Goal: Information Seeking & Learning: Find specific fact

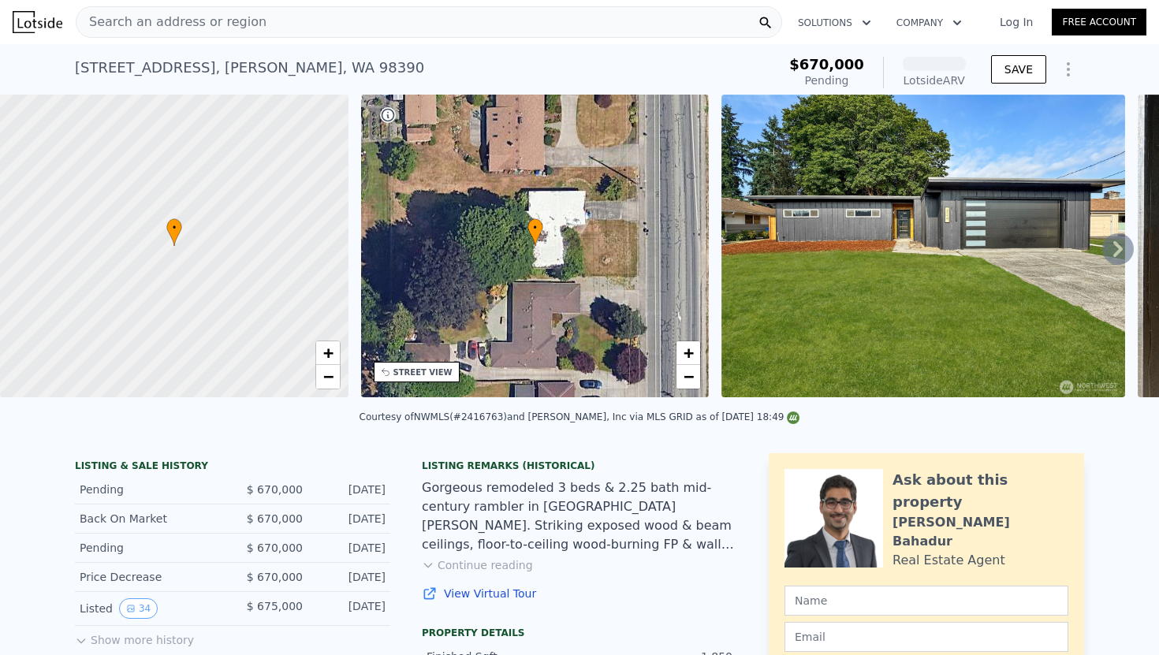
scroll to position [17, 0]
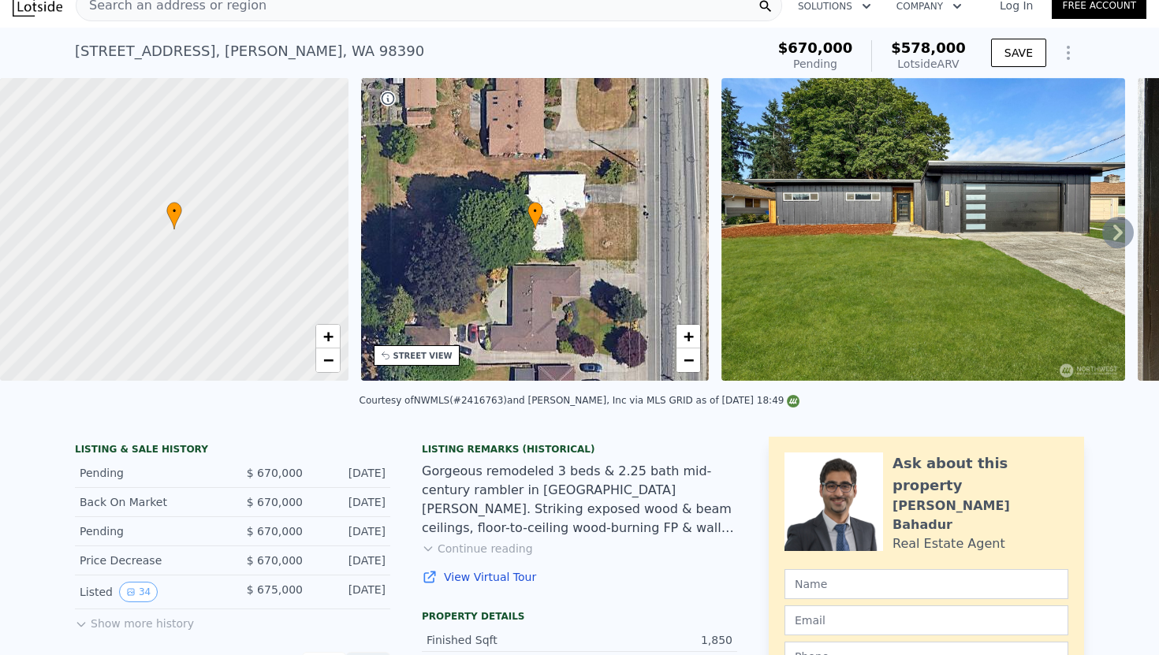
click at [106, 623] on button "Show more history" at bounding box center [134, 620] width 119 height 22
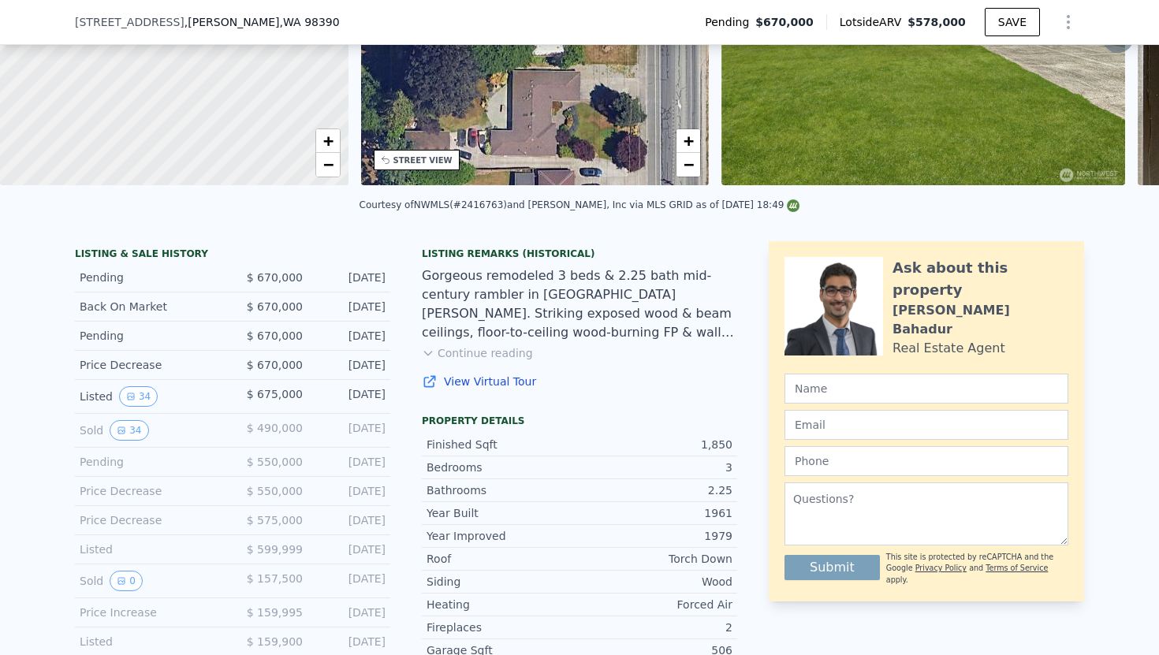
scroll to position [211, 0]
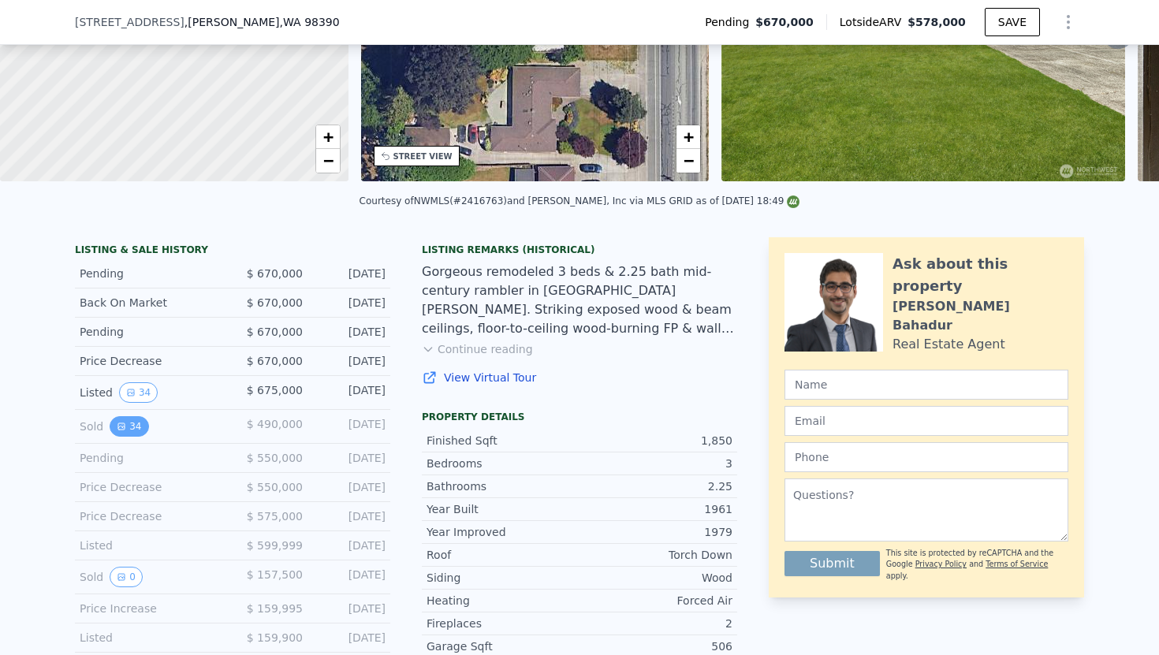
click at [130, 429] on button "34" at bounding box center [129, 426] width 39 height 20
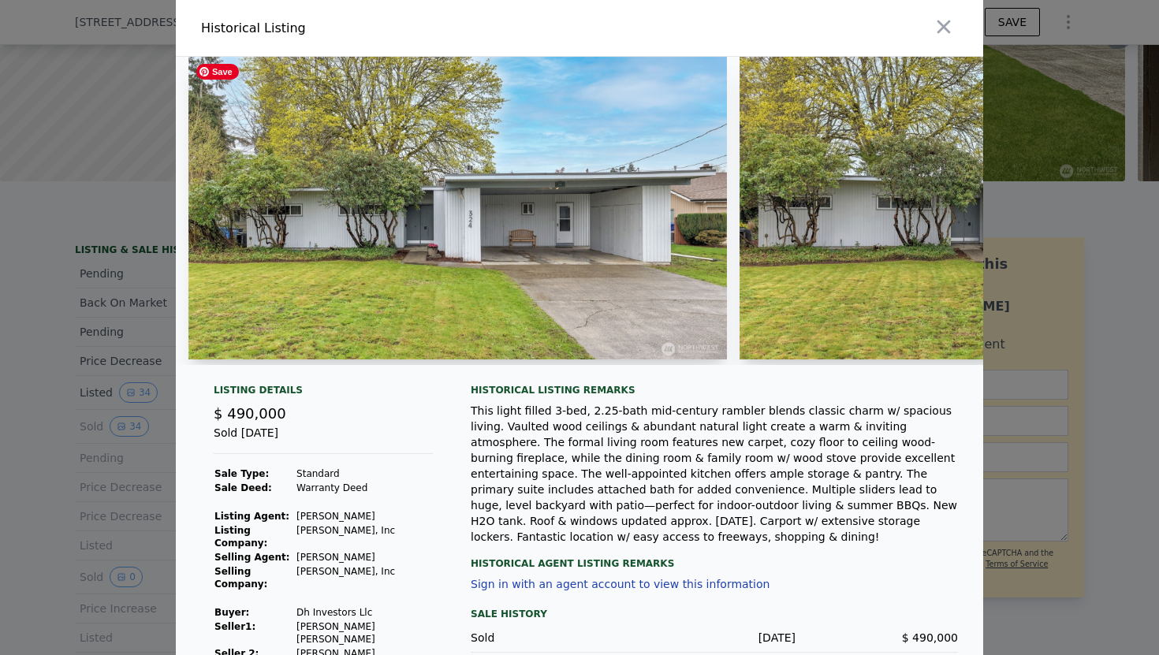
click at [657, 242] on img at bounding box center [457, 208] width 538 height 303
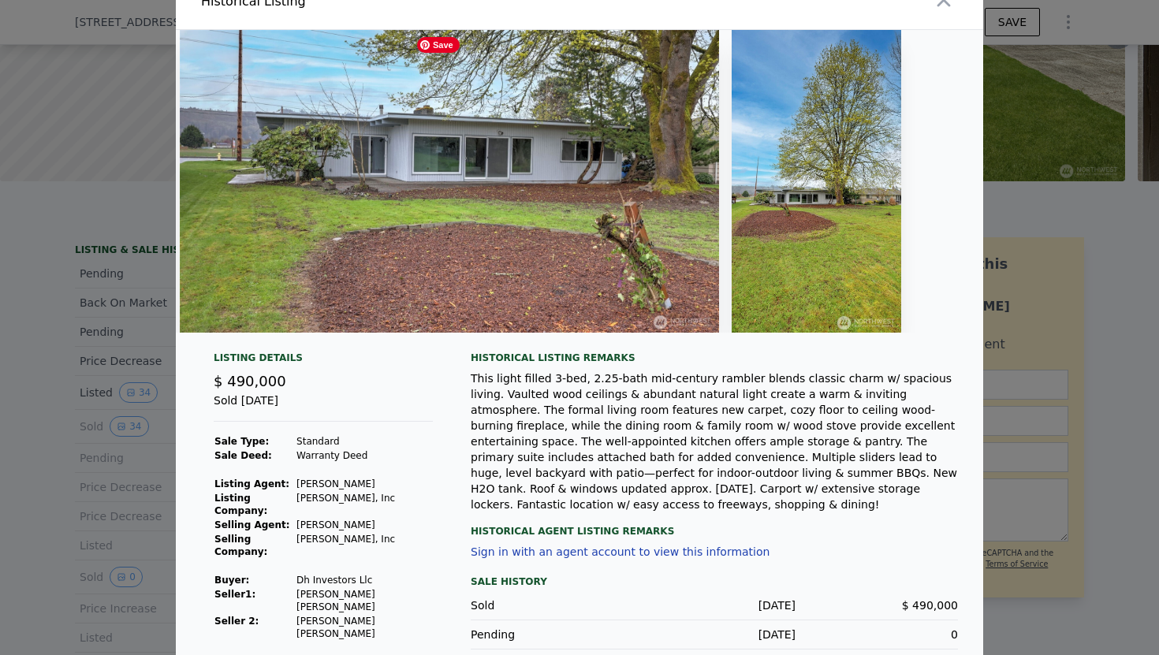
scroll to position [0, 0]
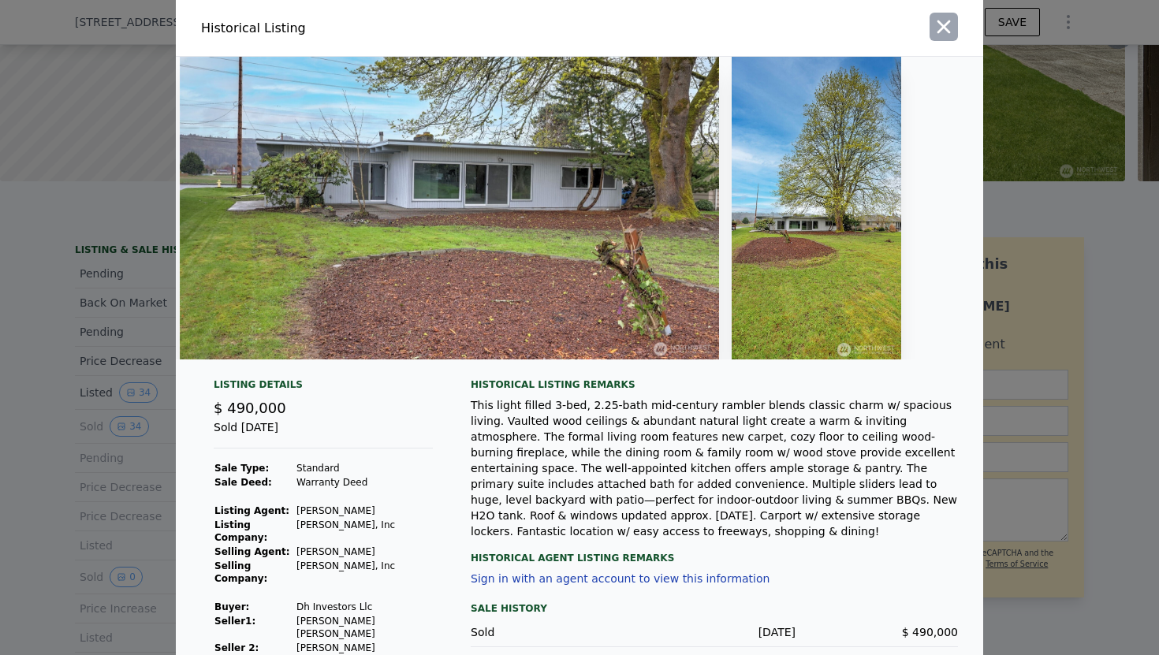
click at [948, 17] on icon "button" at bounding box center [944, 27] width 22 height 22
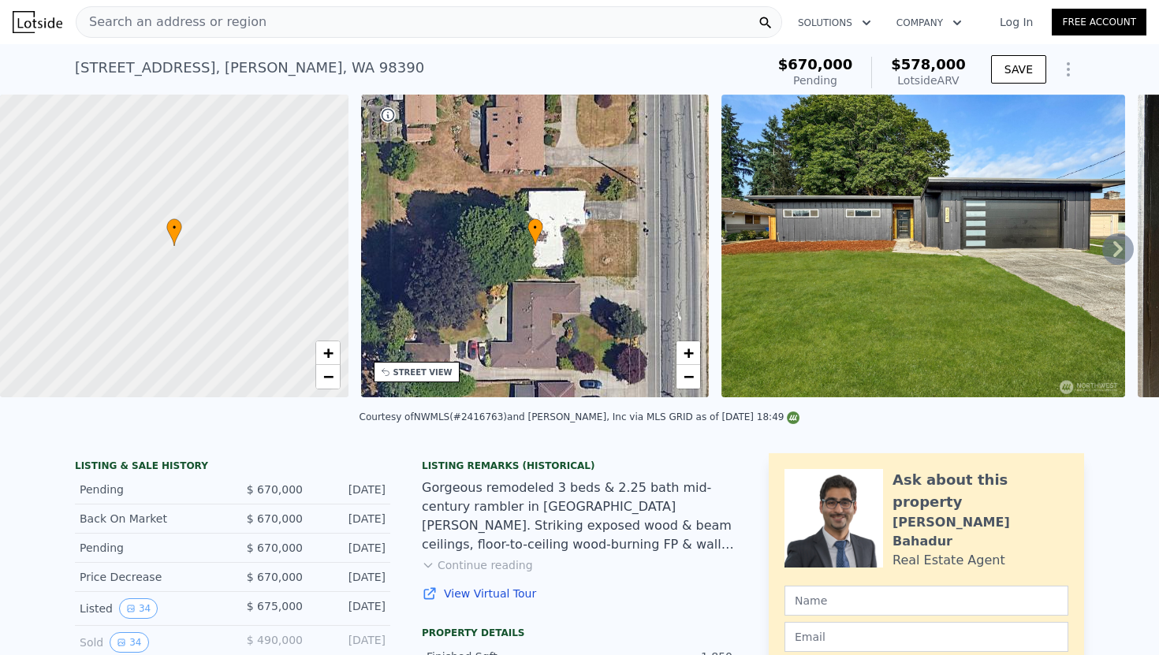
click at [196, 35] on div "Search an address or region" at bounding box center [171, 22] width 190 height 30
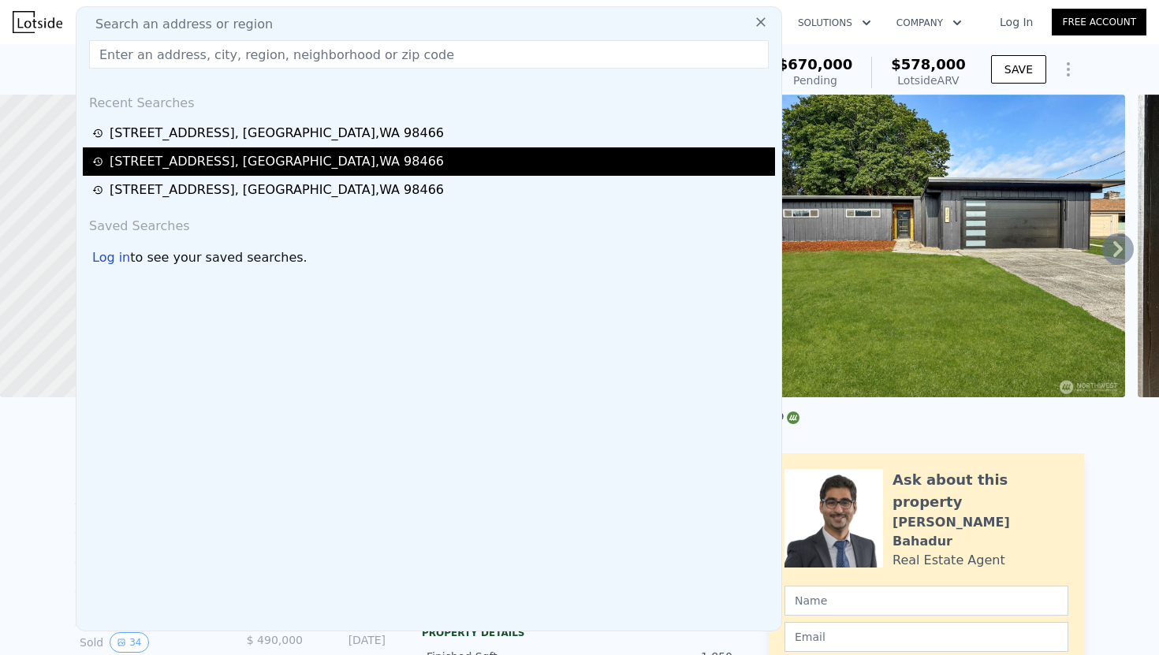
click at [165, 156] on div "[STREET_ADDRESS]" at bounding box center [277, 161] width 334 height 19
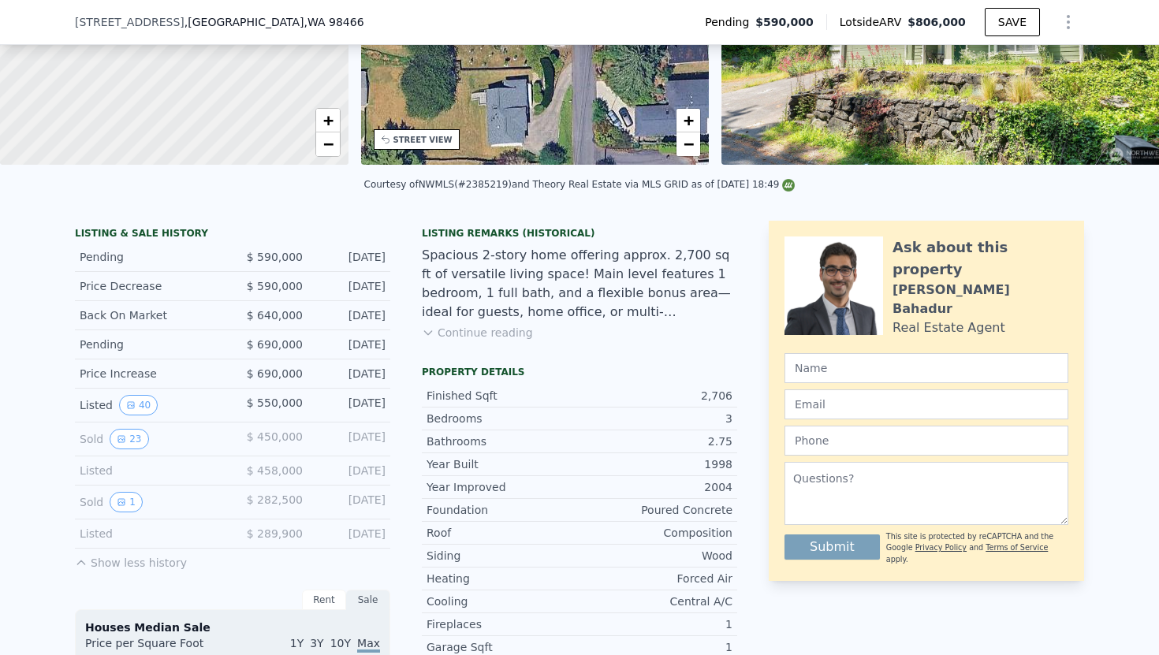
scroll to position [240, 0]
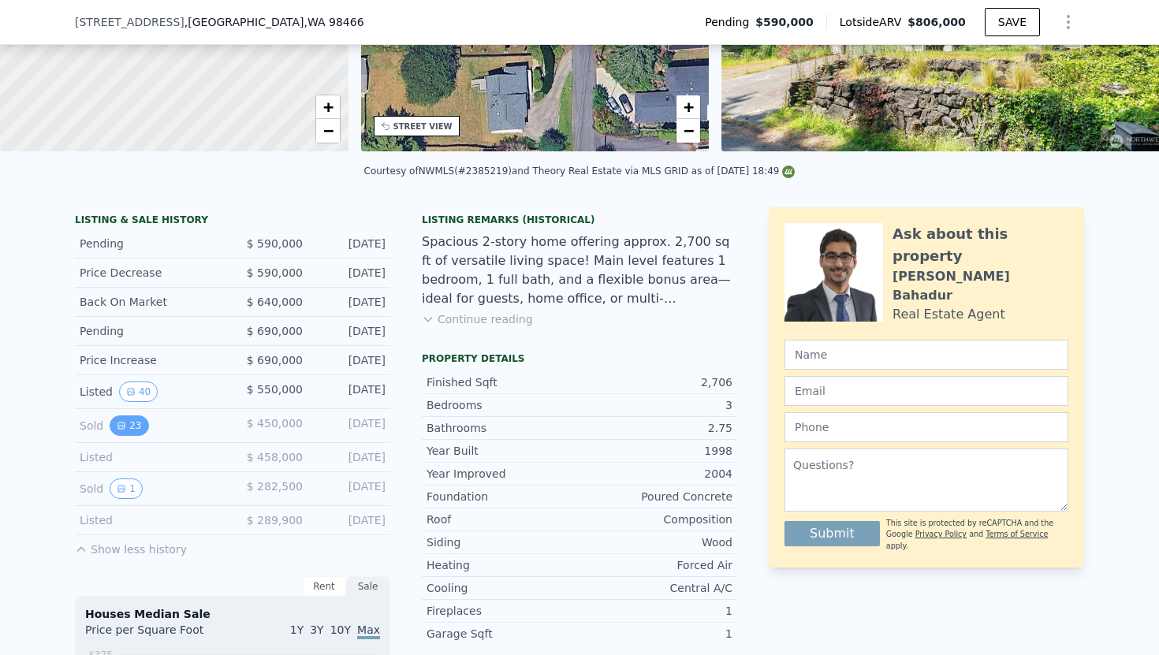
click at [132, 420] on button "23" at bounding box center [129, 425] width 39 height 20
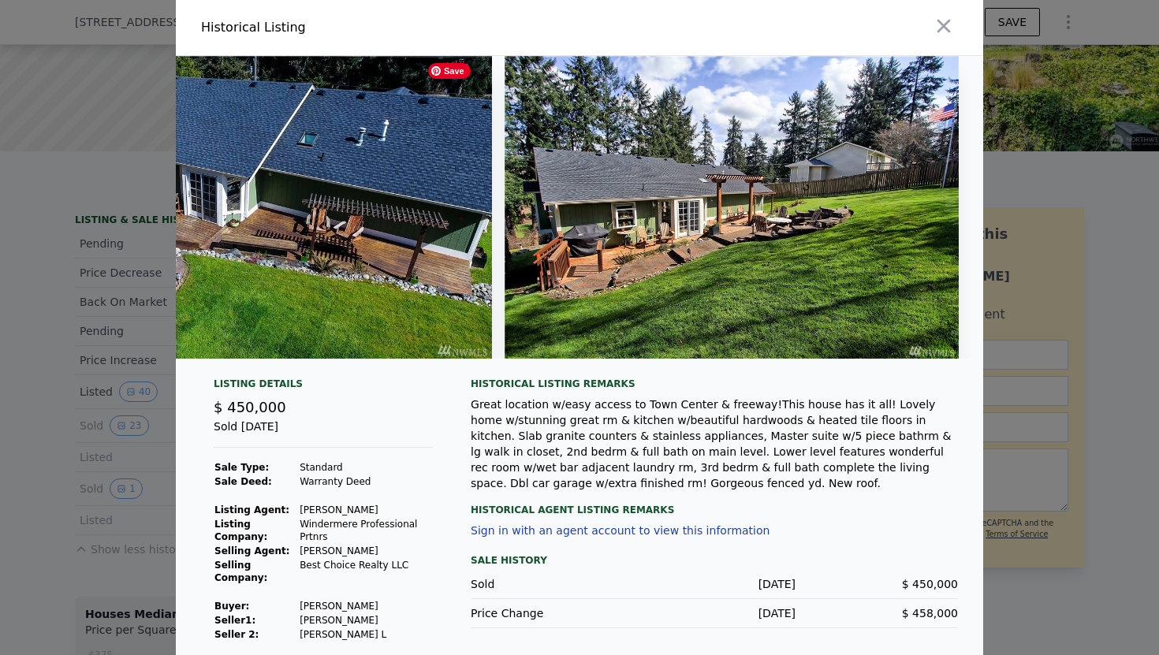
scroll to position [12, 0]
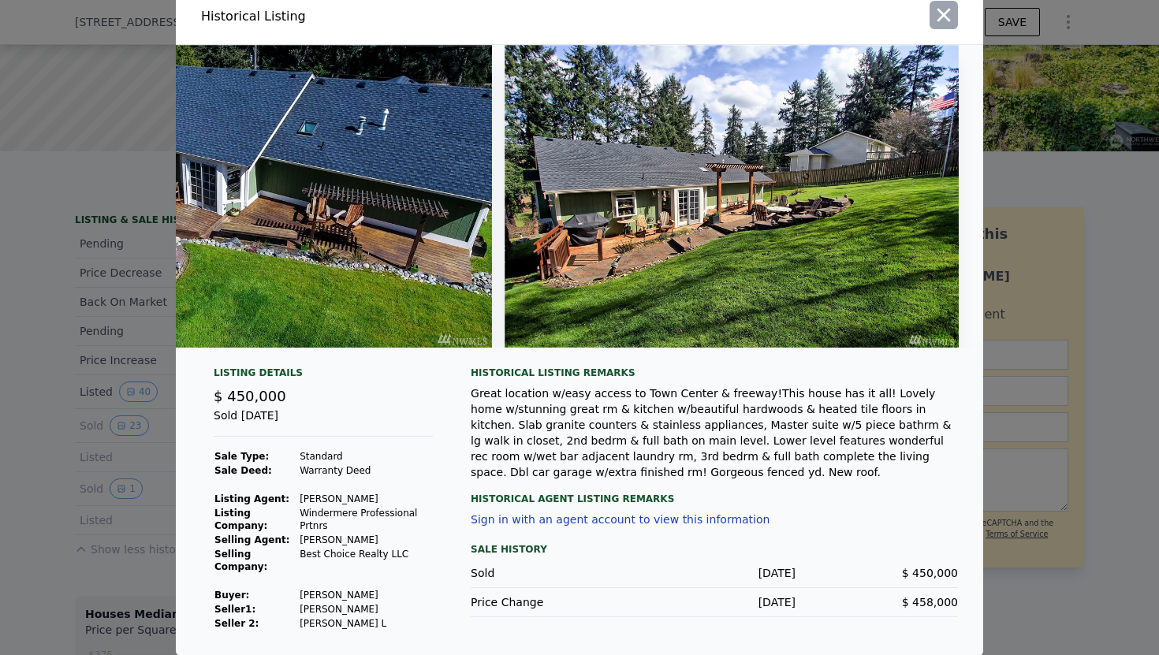
click at [944, 24] on icon "button" at bounding box center [944, 15] width 22 height 22
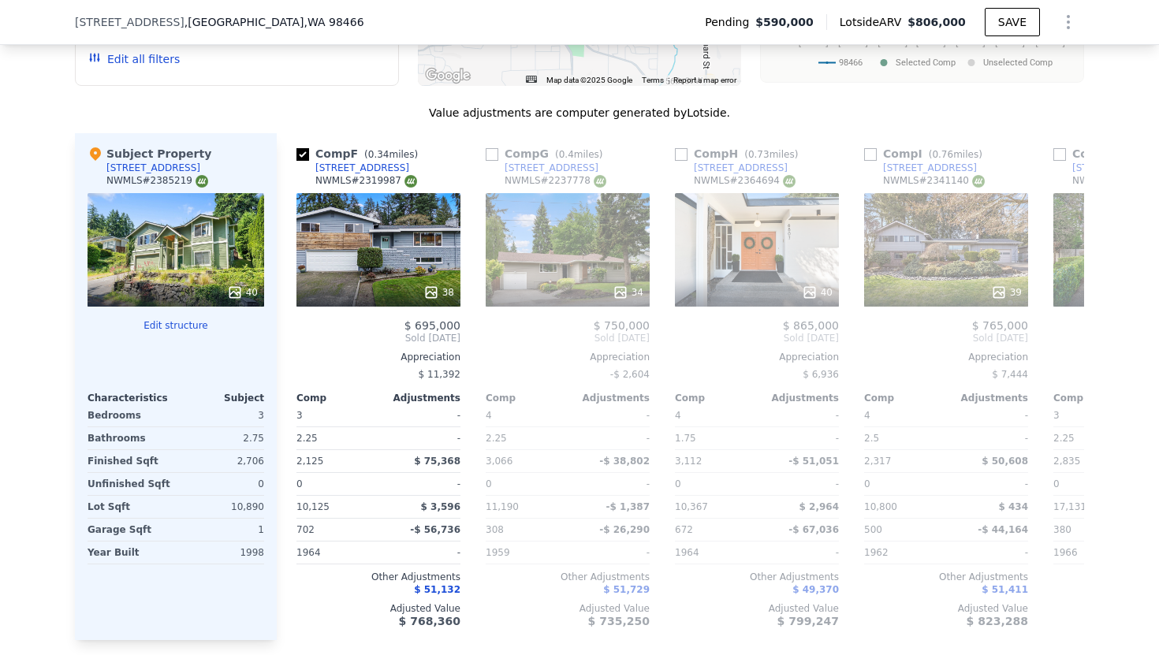
scroll to position [0, 938]
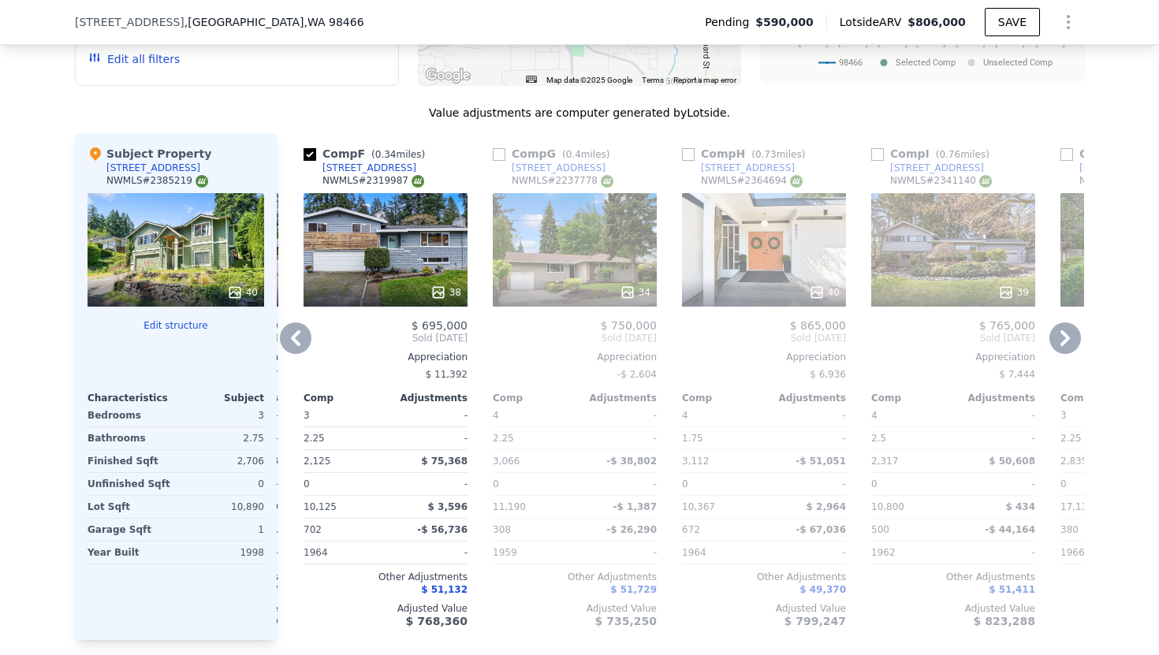
click at [692, 300] on div "40" at bounding box center [764, 293] width 151 height 16
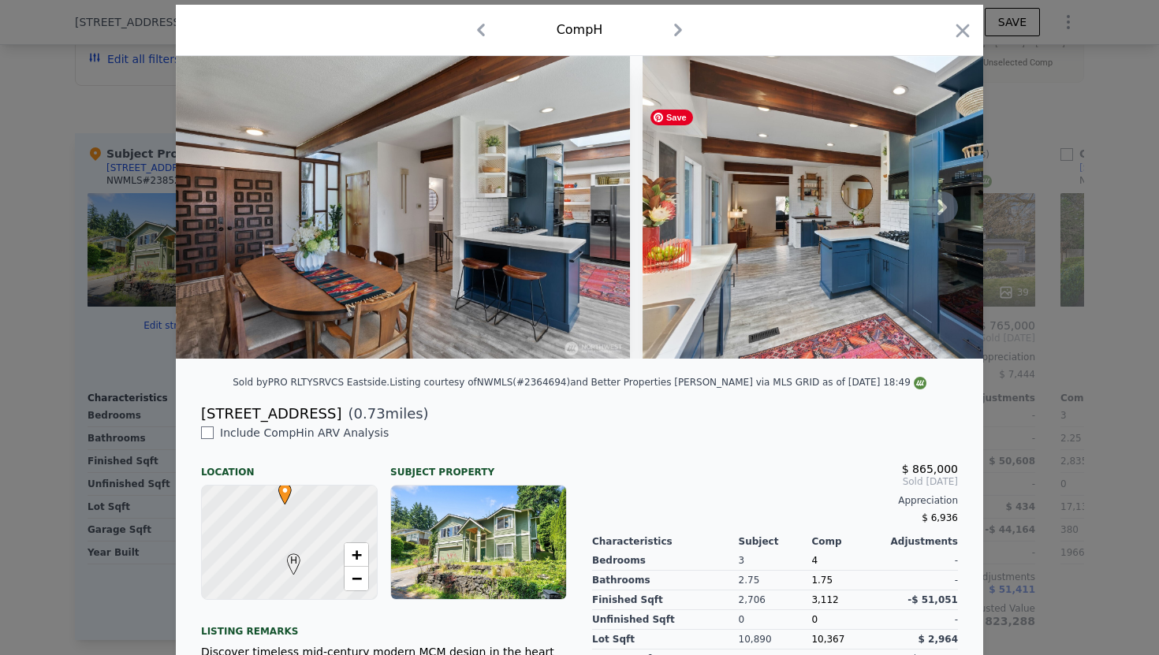
scroll to position [47, 0]
click at [939, 218] on icon at bounding box center [942, 207] width 32 height 32
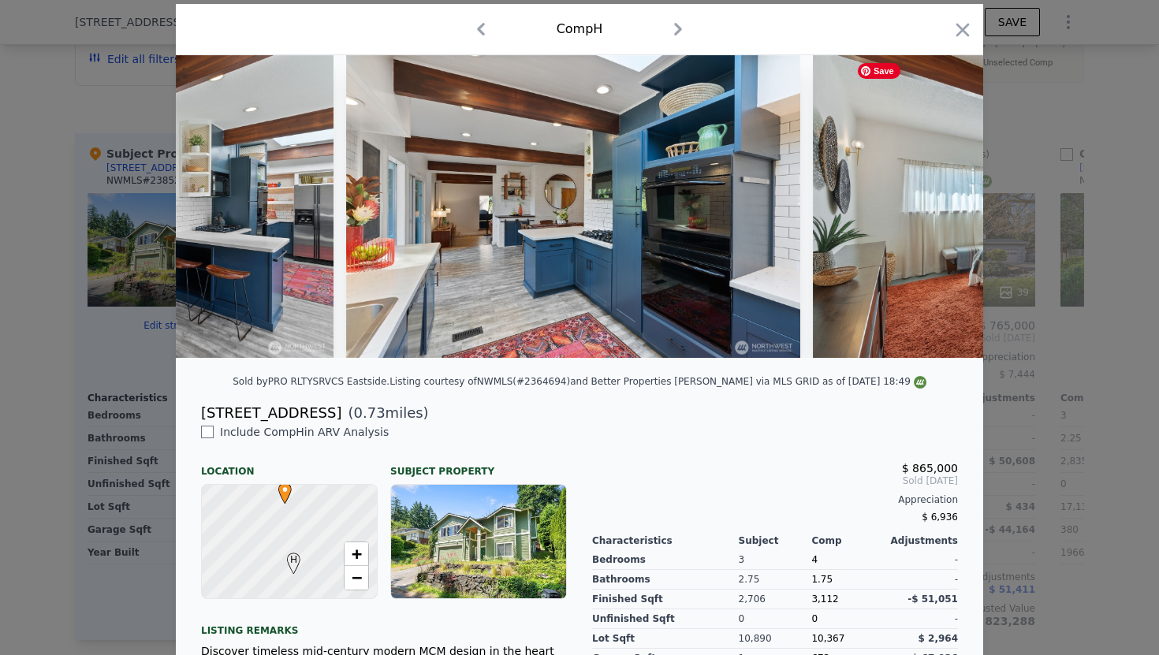
scroll to position [0, 378]
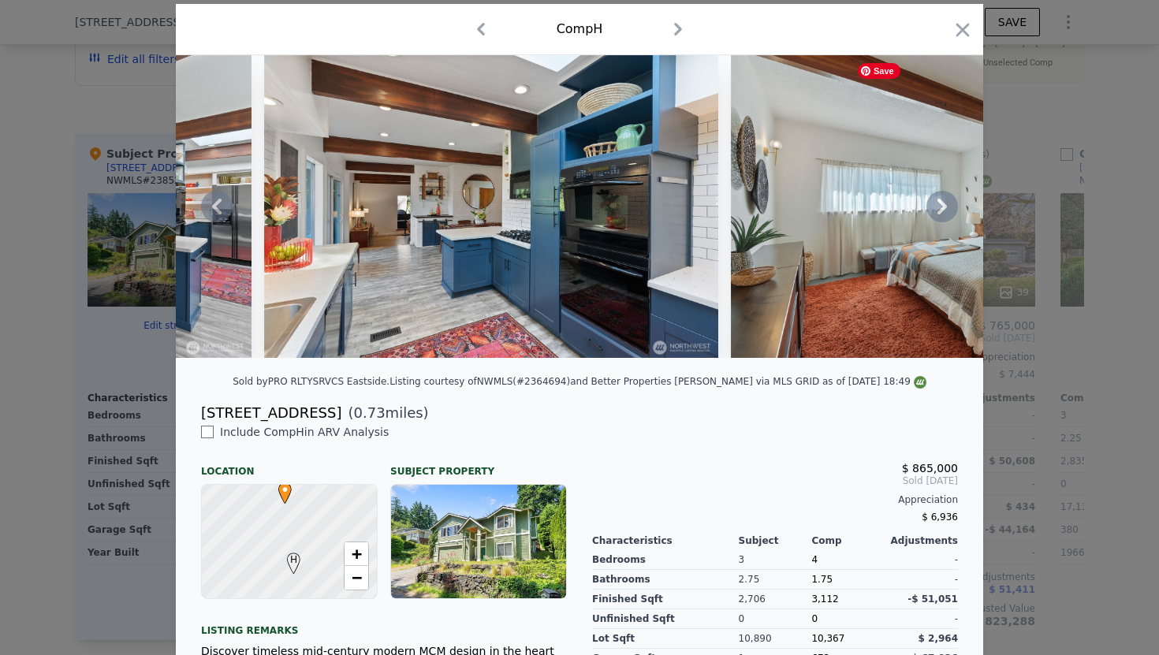
click at [815, 245] on img at bounding box center [958, 206] width 454 height 303
click at [613, 250] on img at bounding box center [491, 206] width 454 height 303
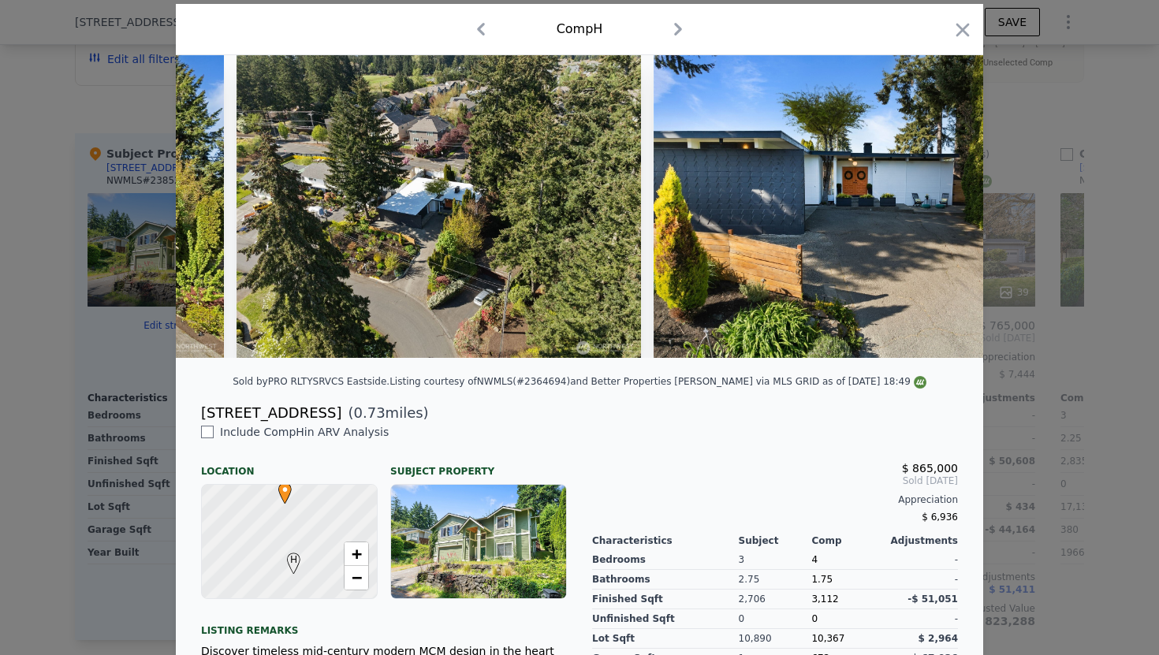
scroll to position [275, 0]
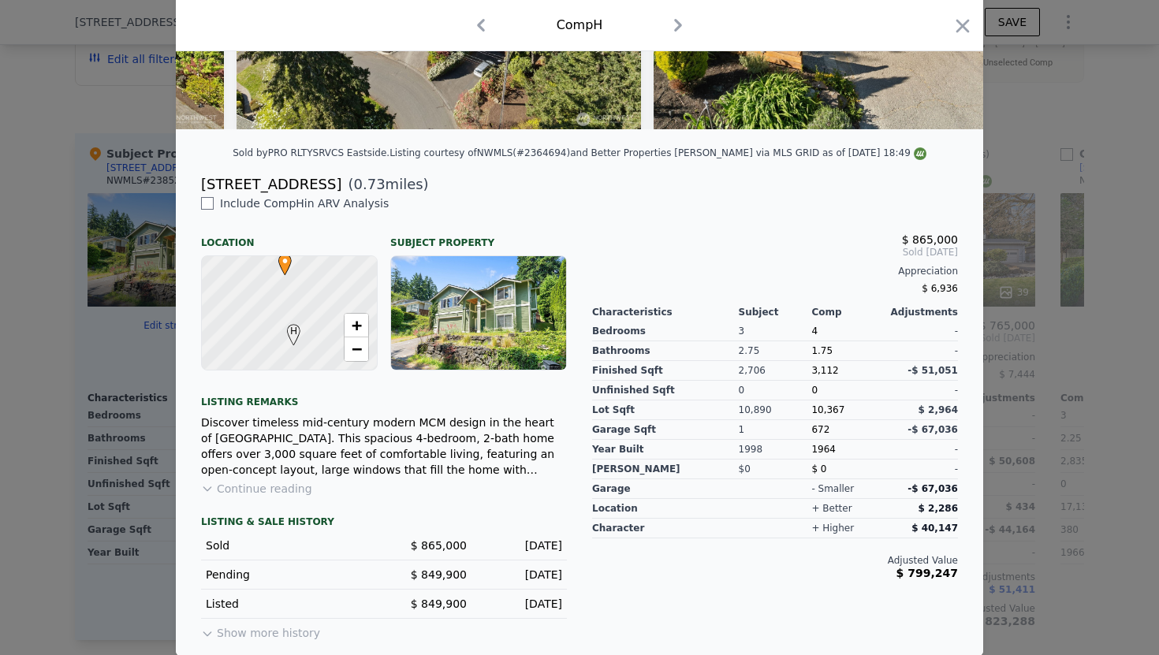
click at [310, 636] on button "Show more history" at bounding box center [260, 630] width 119 height 22
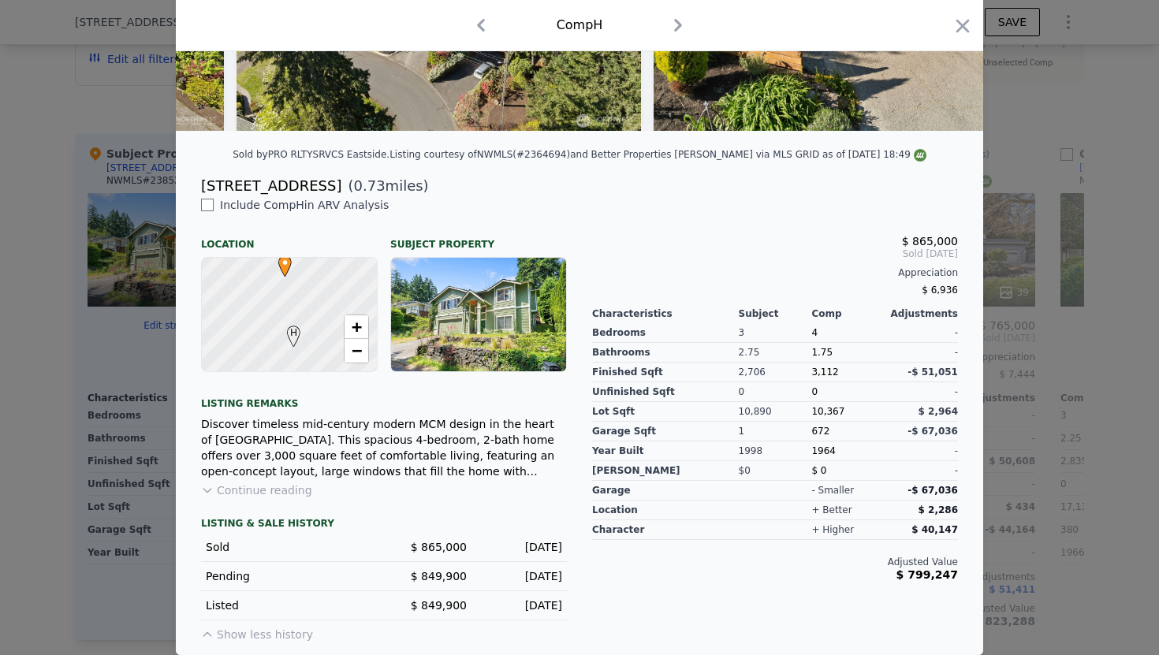
click at [283, 191] on div "[STREET_ADDRESS]" at bounding box center [271, 186] width 140 height 22
drag, startPoint x: 202, startPoint y: 181, endPoint x: 351, endPoint y: 180, distance: 149.0
click at [351, 180] on div "[STREET_ADDRESS] ( 0.73 miles)" at bounding box center [579, 186] width 782 height 22
copy div "[STREET_ADDRESS]"
